Goal: Information Seeking & Learning: Learn about a topic

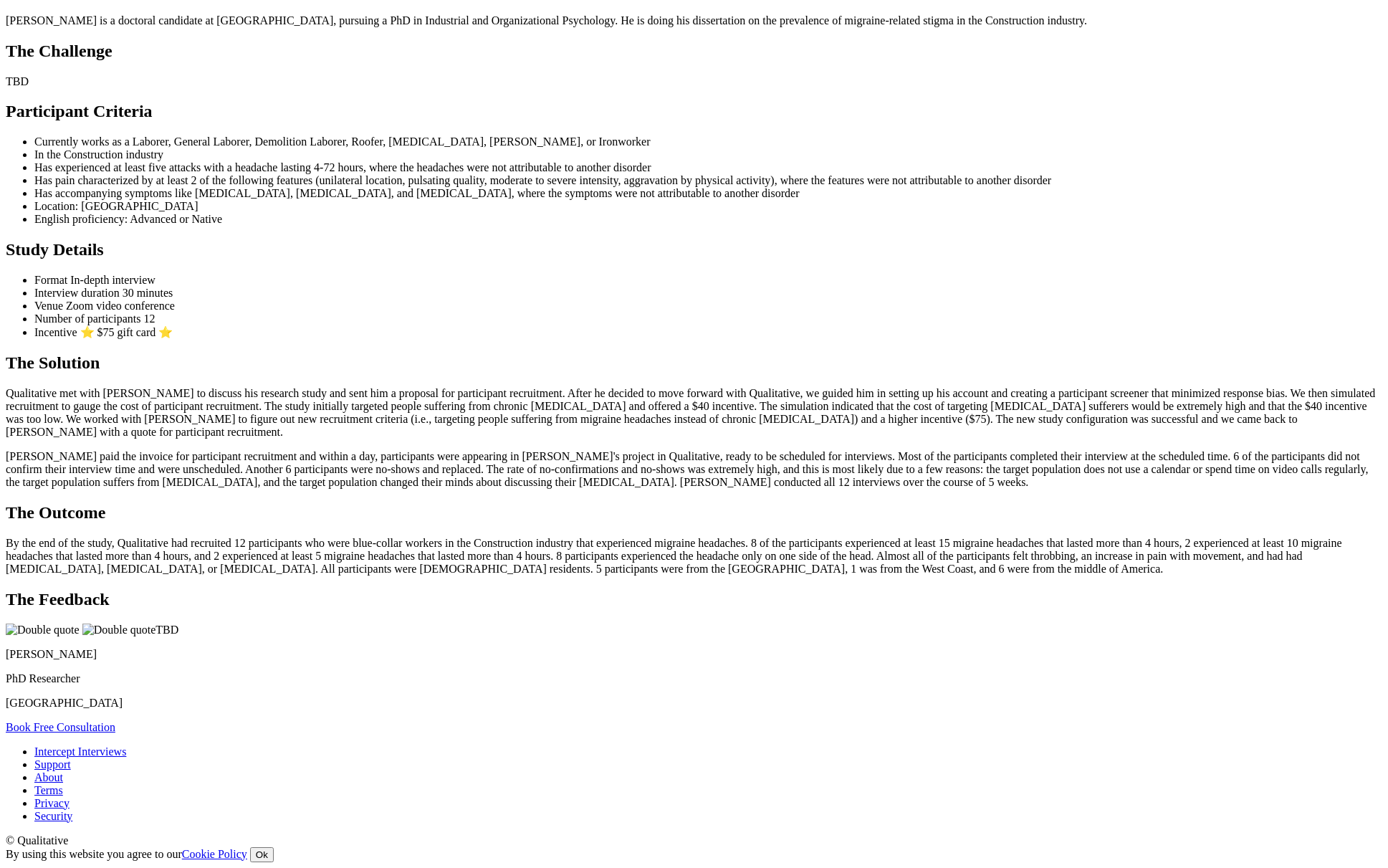
scroll to position [1303, 0]
click at [475, 537] on p "By the end of the study, Qualitative had recruited 12 participants who were blu…" at bounding box center [694, 555] width 1377 height 38
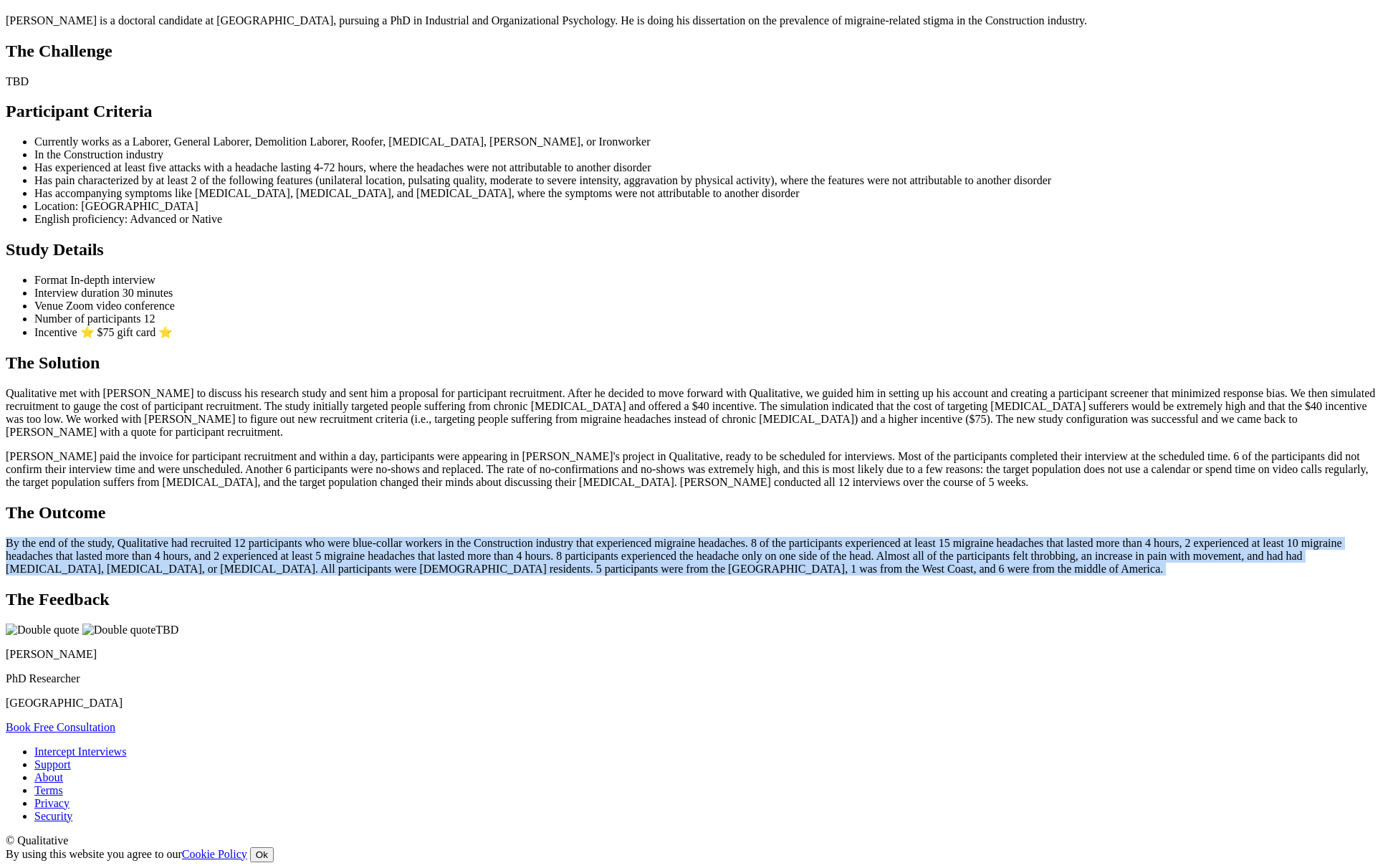
click at [475, 537] on p "By the end of the study, Qualitative had recruited 12 participants who were blu…" at bounding box center [694, 555] width 1377 height 38
copy ui-view "By the end of the study, Qualitative had recruited 12 participants who were blu…"
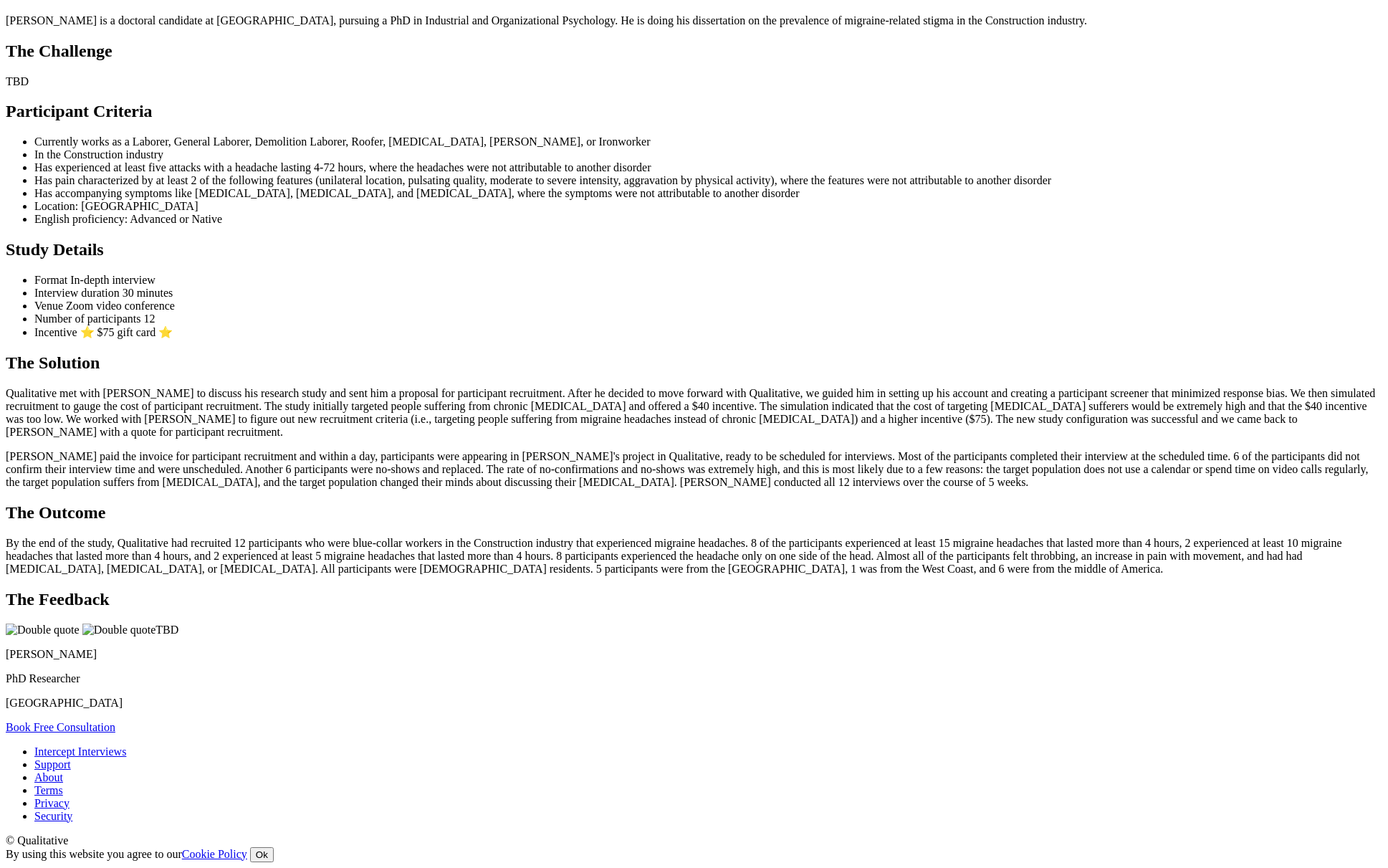
click at [603, 537] on p "By the end of the study, Qualitative had recruited 12 participants who were blu…" at bounding box center [694, 555] width 1377 height 38
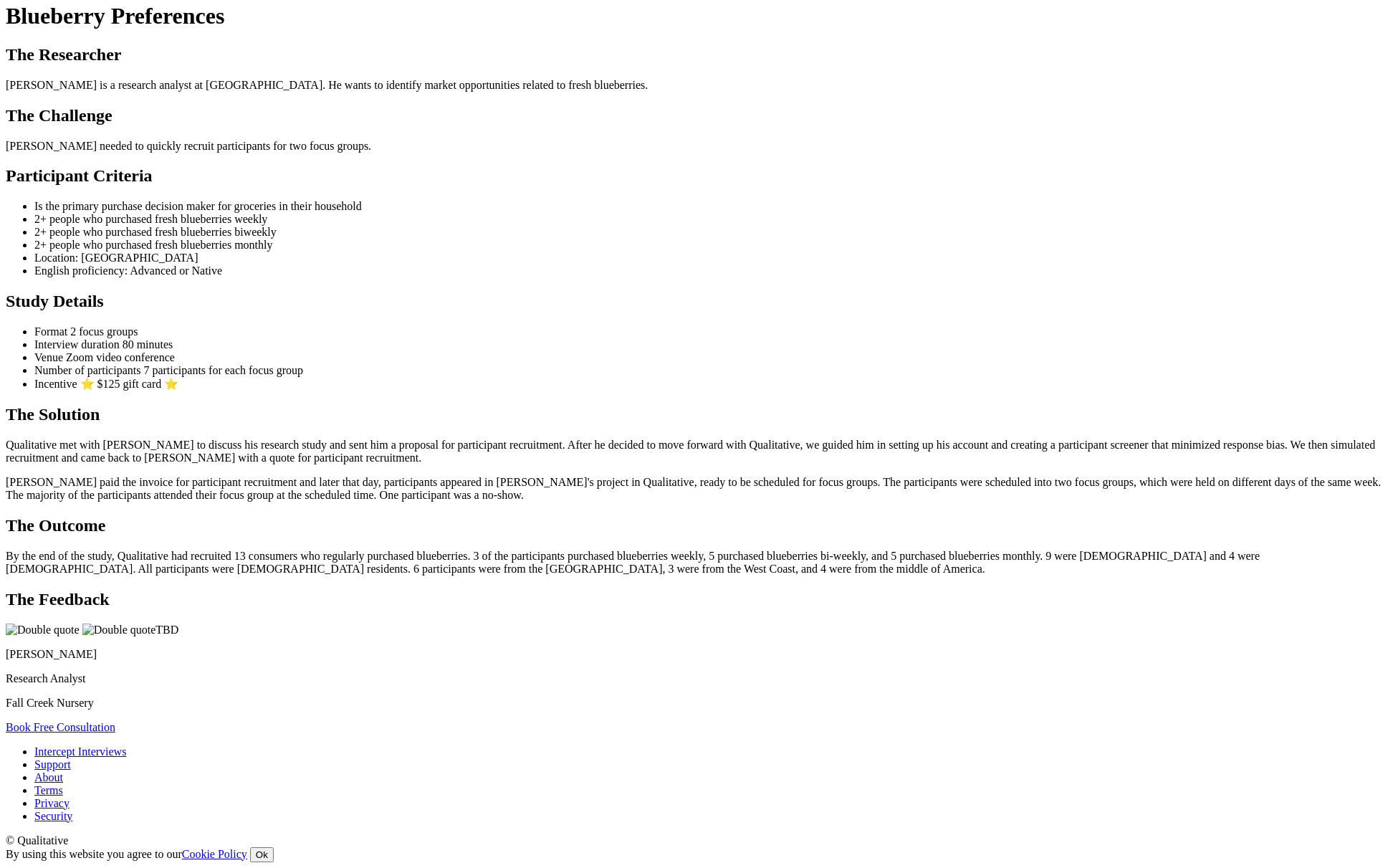
scroll to position [1039, 0]
click at [471, 550] on p "By the end of the study, Qualitative had recruited 13 consumers who regularly p…" at bounding box center [694, 563] width 1377 height 26
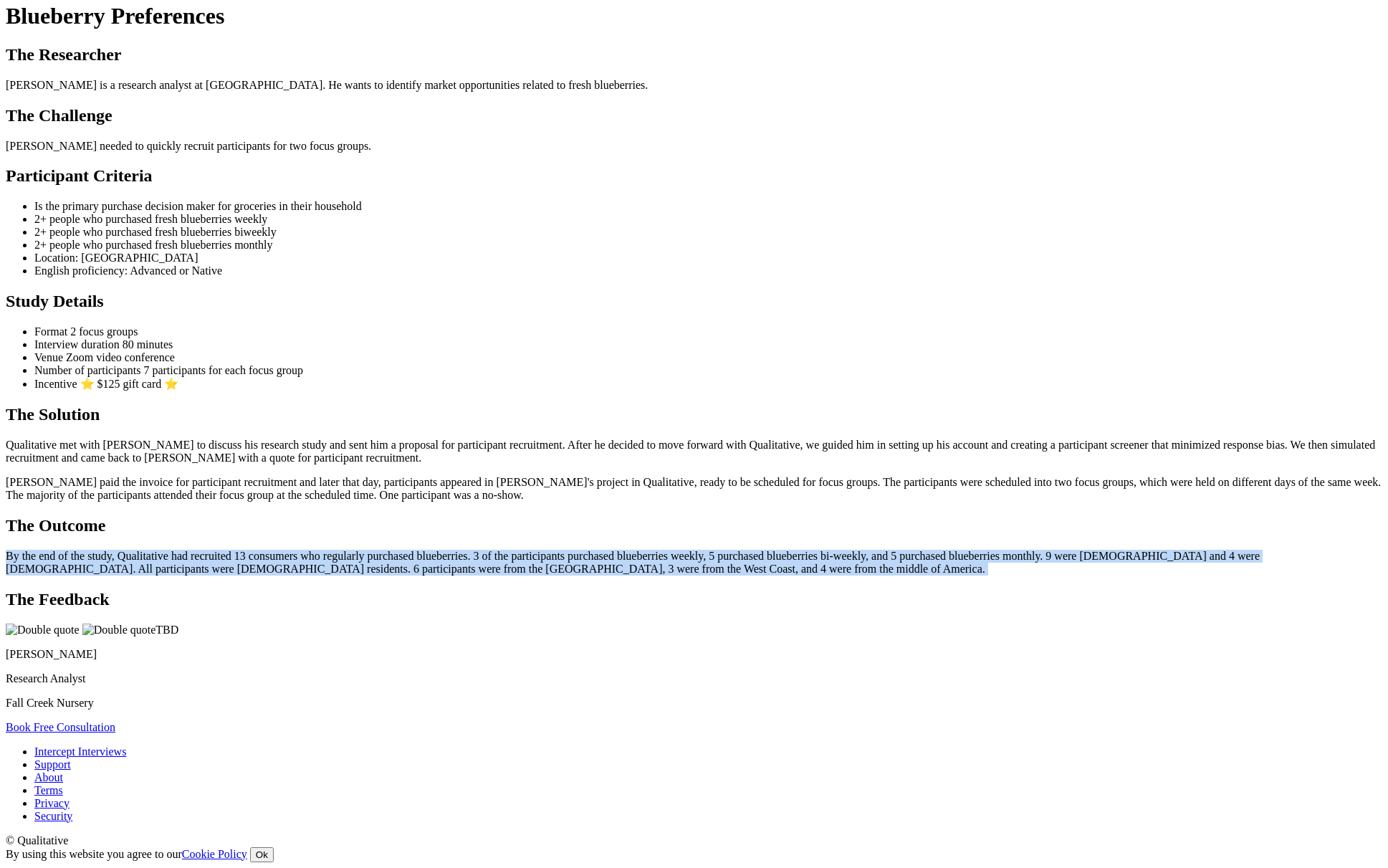
click at [471, 550] on p "By the end of the study, Qualitative had recruited 13 consumers who regularly p…" at bounding box center [694, 563] width 1377 height 26
copy ui-view "By the end of the study, Qualitative had recruited 13 consumers who regularly p…"
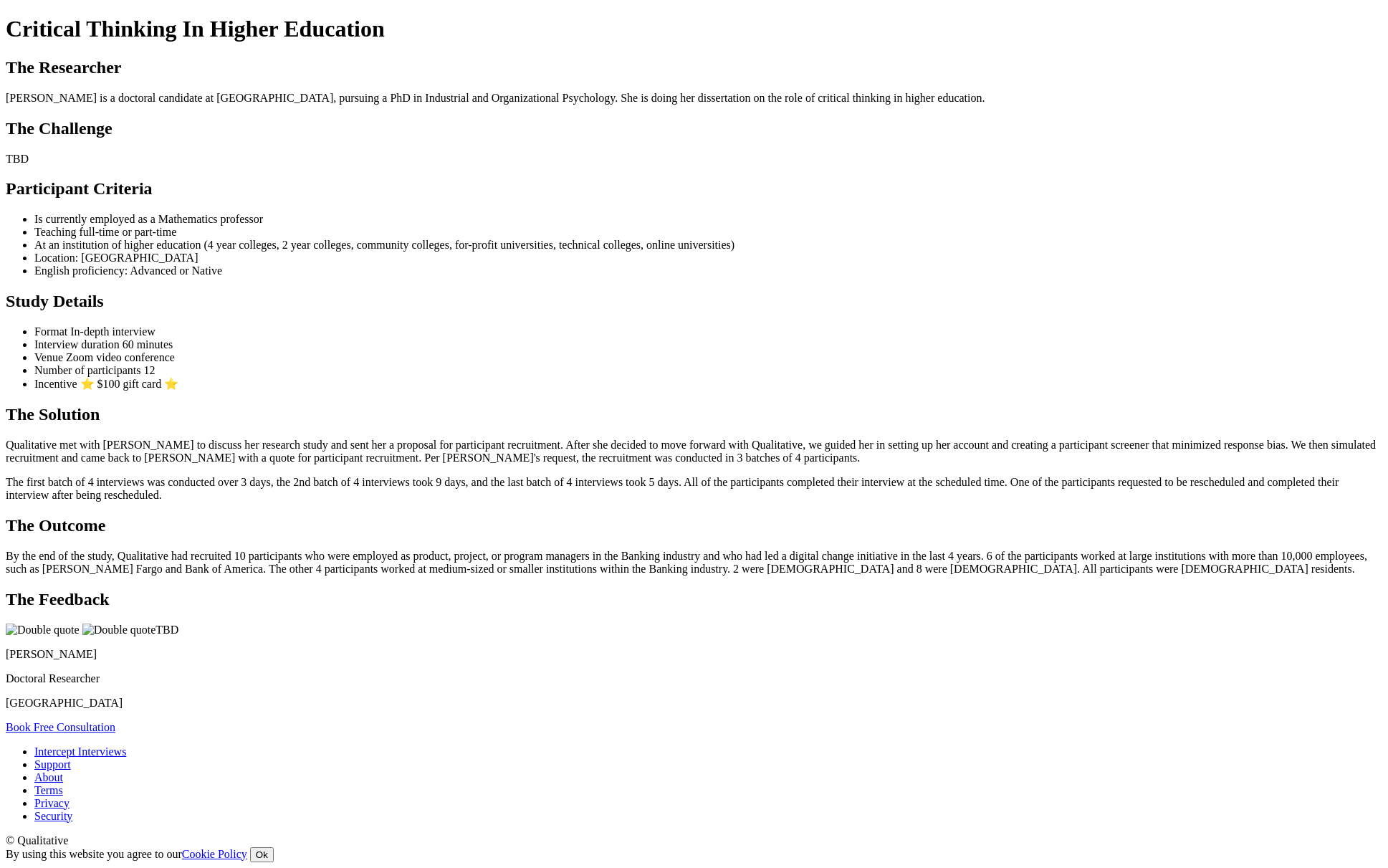
click at [961, 364] on li "Venue Zoom video conference" at bounding box center [708, 358] width 1348 height 13
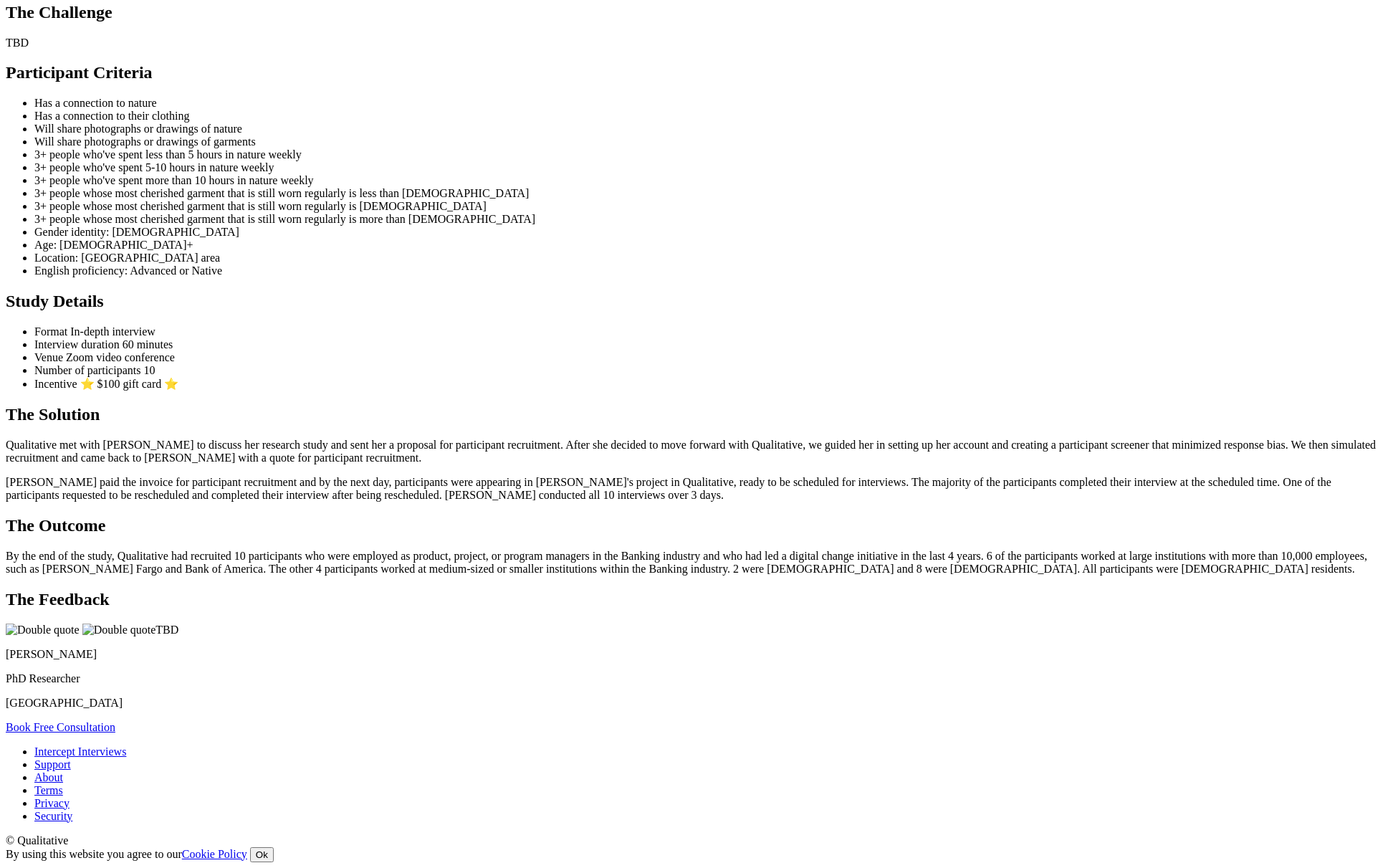
click at [830, 447] on ui-view "Case Study Clothing & Nature Stories The Researcher Jennifer is a doctoral cand…" at bounding box center [694, 302] width 1377 height 861
click at [499, 550] on p "By the end of the study, Qualitative had recruited 10 women with a strong conne…" at bounding box center [694, 563] width 1377 height 26
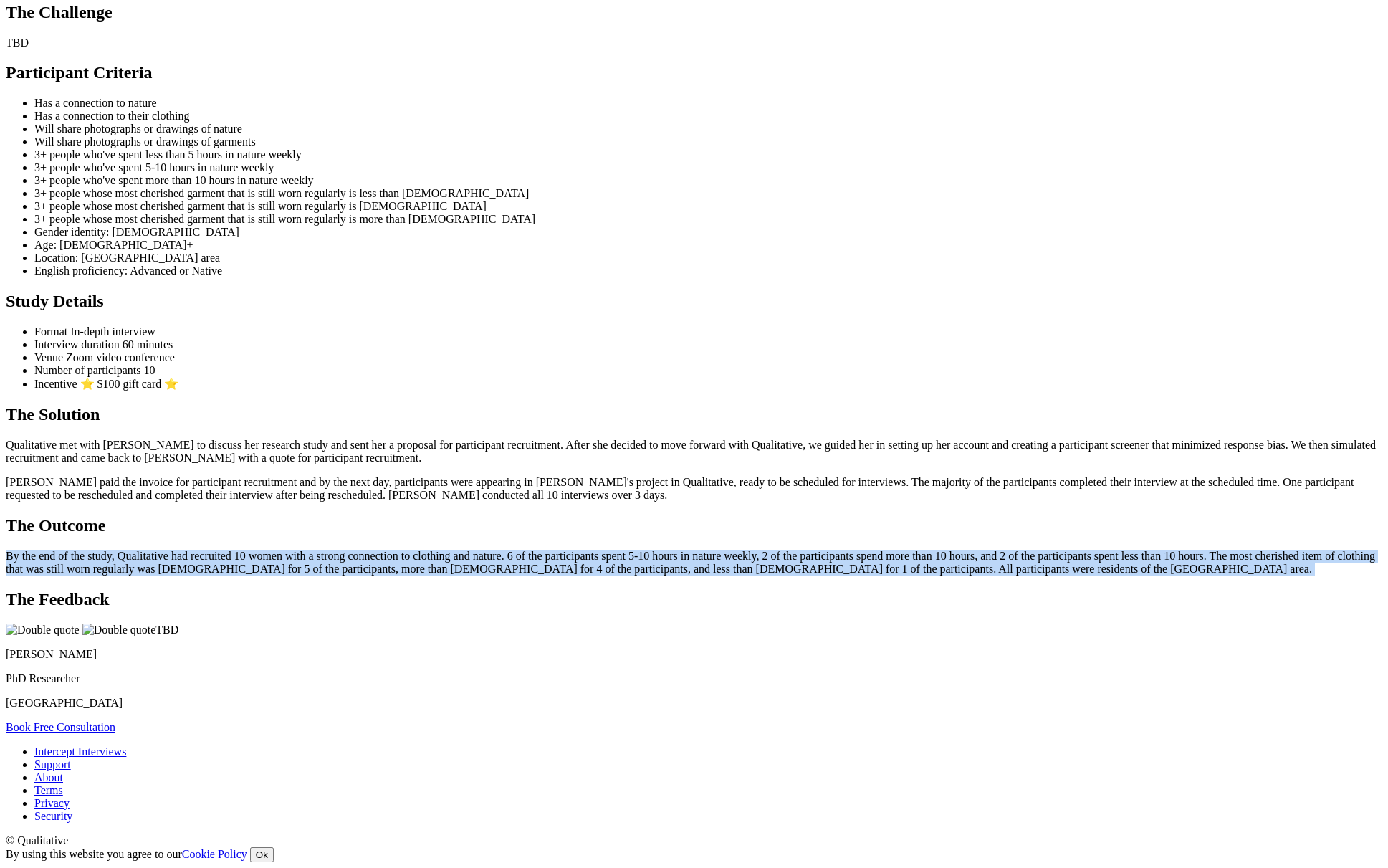
click at [499, 550] on p "By the end of the study, Qualitative had recruited 10 women with a strong conne…" at bounding box center [694, 563] width 1377 height 26
copy ui-view "By the end of the study, Qualitative had recruited 10 women with a strong conne…"
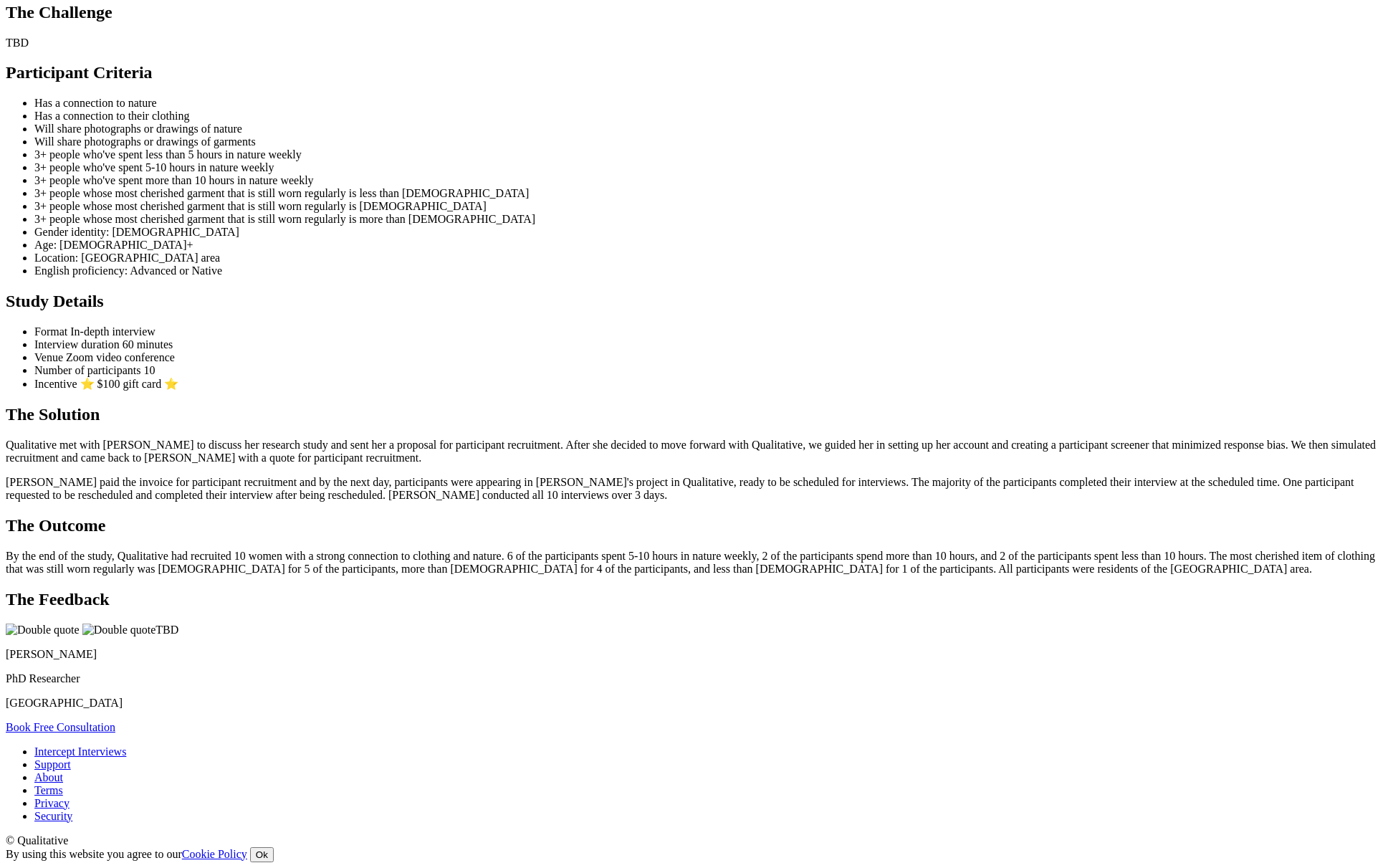
click at [742, 550] on p "By the end of the study, Qualitative had recruited 10 women with a strong conne…" at bounding box center [694, 563] width 1377 height 26
click at [761, 550] on p "By the end of the study, Qualitative had recruited 10 women with a strong conne…" at bounding box center [694, 563] width 1377 height 26
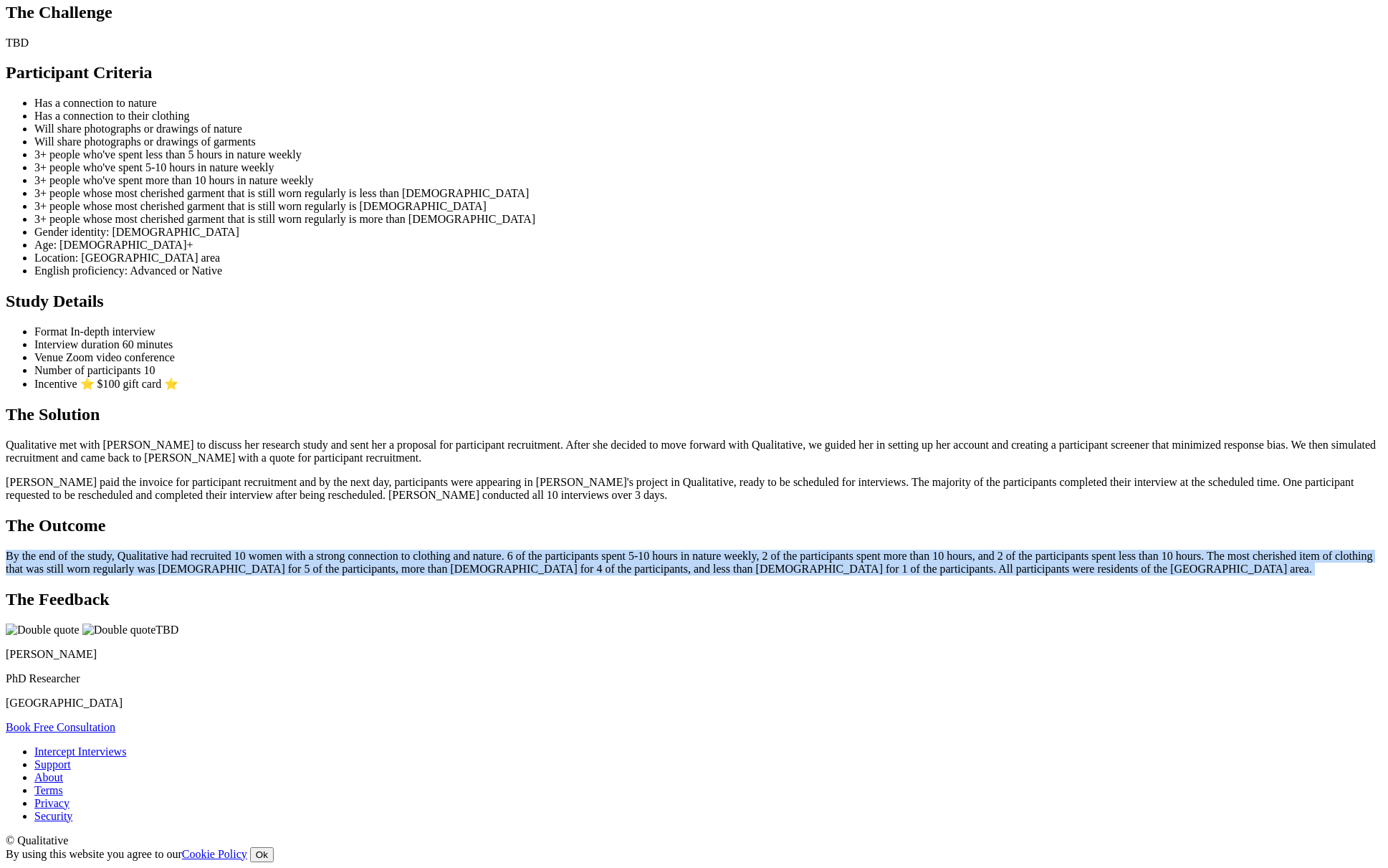
click at [761, 550] on p "By the end of the study, Qualitative had recruited 10 women with a strong conne…" at bounding box center [694, 563] width 1377 height 26
copy ui-view "By the end of the study, Qualitative had recruited 10 women with a strong conne…"
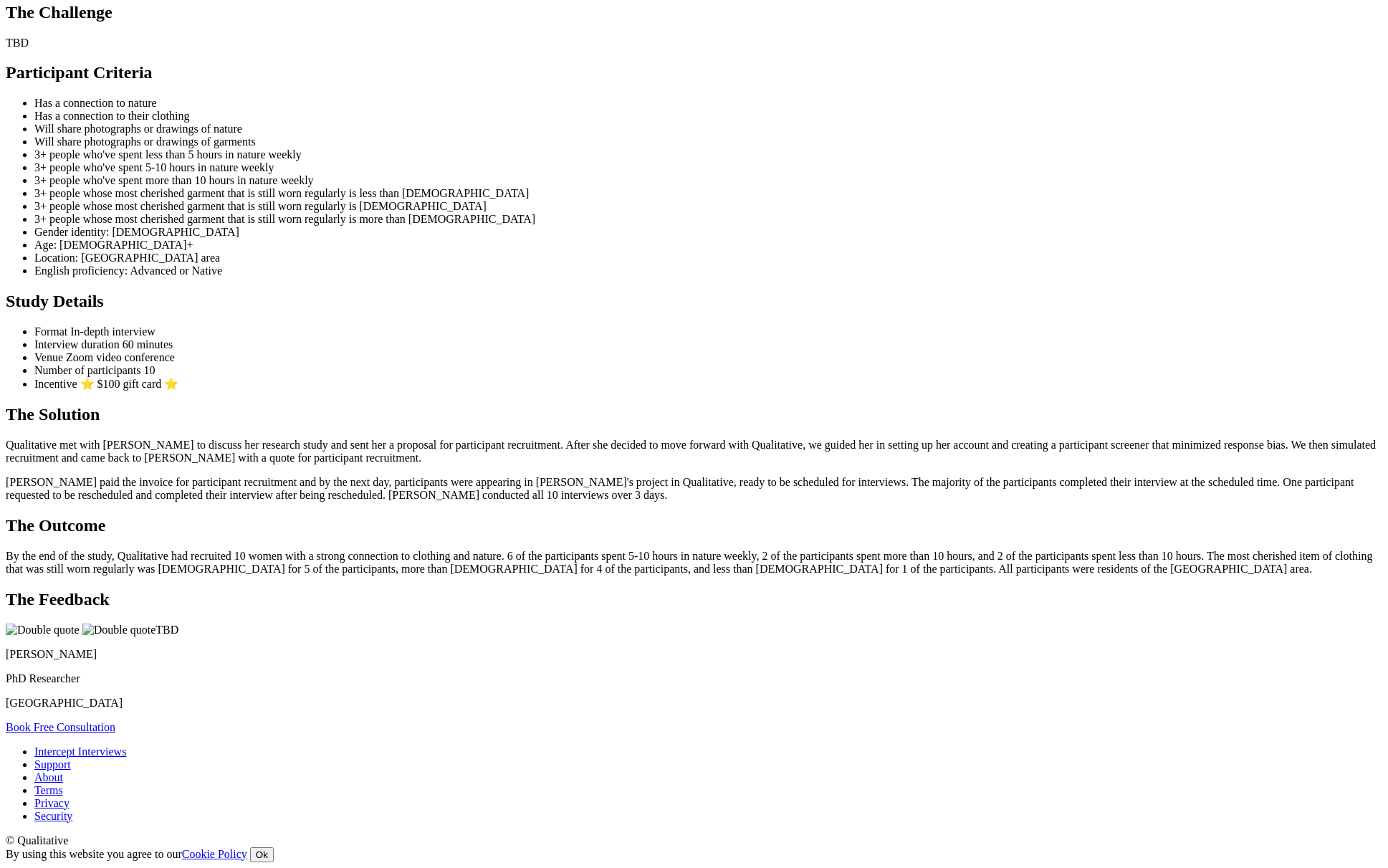
click at [926, 590] on h2 "The Feedback" at bounding box center [694, 599] width 1377 height 20
click at [596, 550] on p "By the end of the study, Qualitative had recruited 10 women with a strong conne…" at bounding box center [694, 563] width 1377 height 26
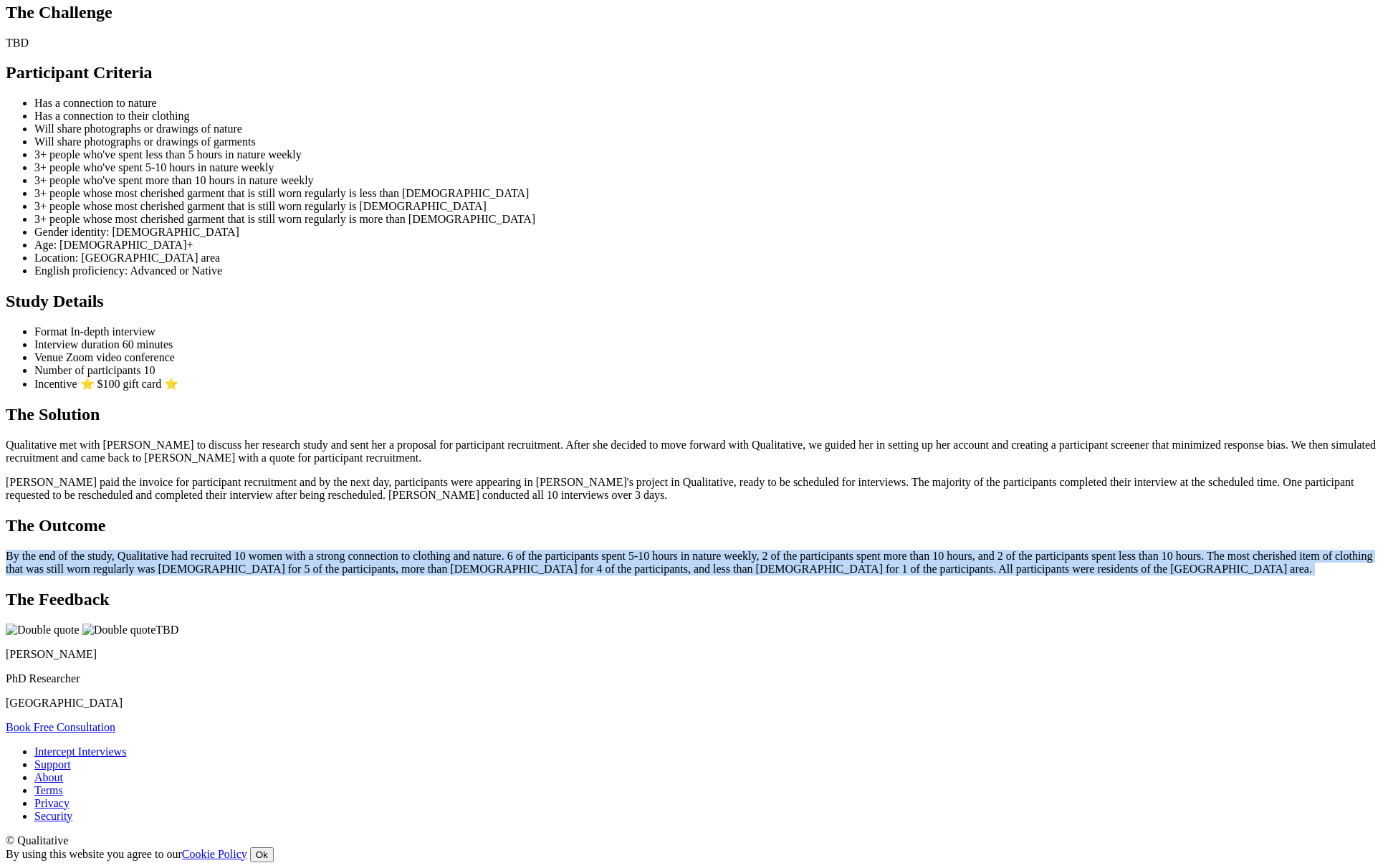
click at [596, 550] on p "By the end of the study, Qualitative had recruited 10 women with a strong conne…" at bounding box center [694, 563] width 1377 height 26
copy ui-view "By the end of the study, Qualitative had recruited 10 women with a strong conne…"
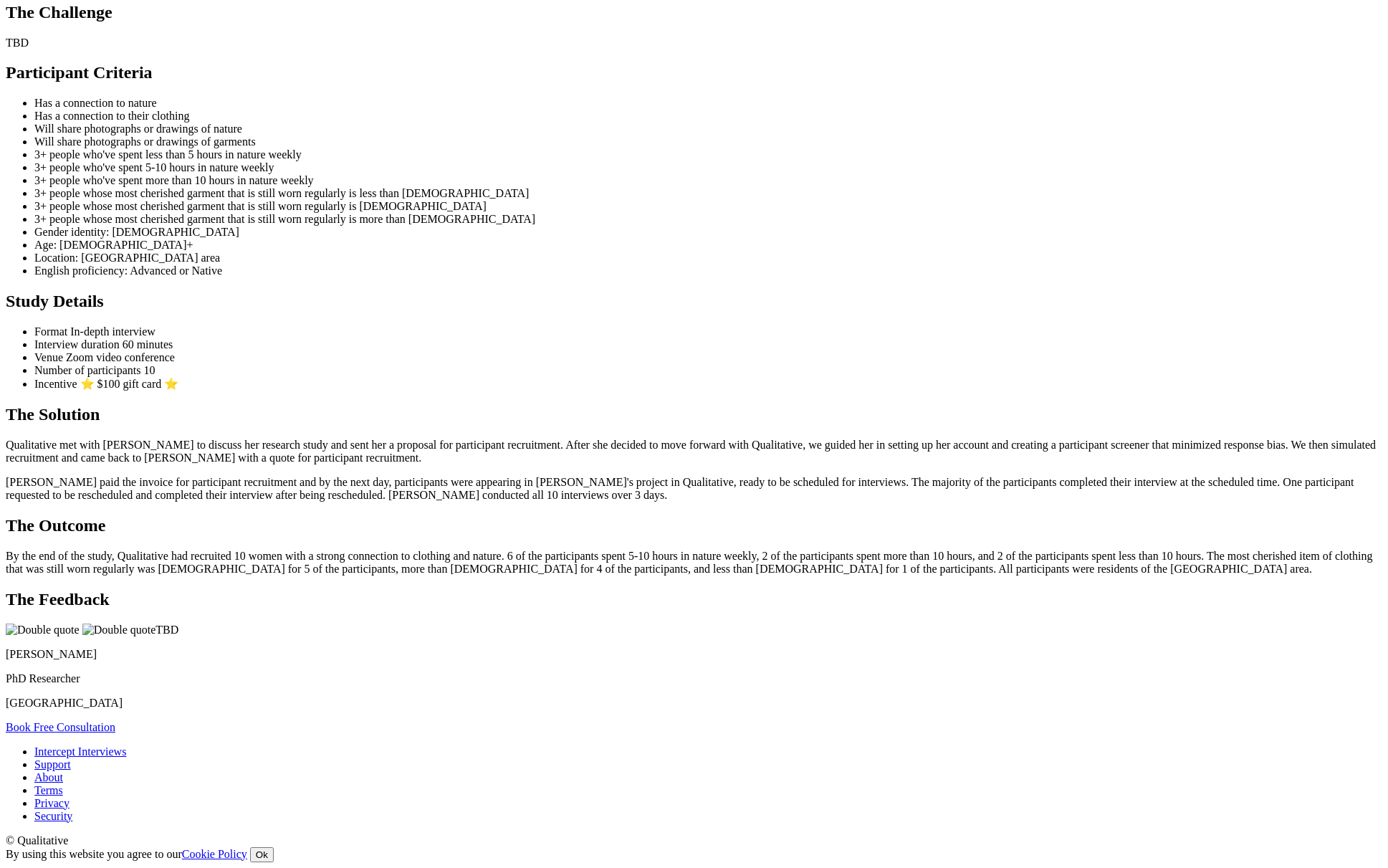
click at [941, 590] on h2 "The Feedback" at bounding box center [694, 599] width 1377 height 20
